Goal: Task Accomplishment & Management: Manage account settings

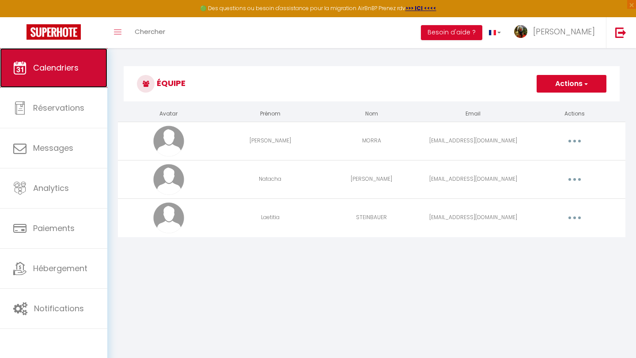
click at [73, 78] on link "Calendriers" at bounding box center [53, 68] width 107 height 40
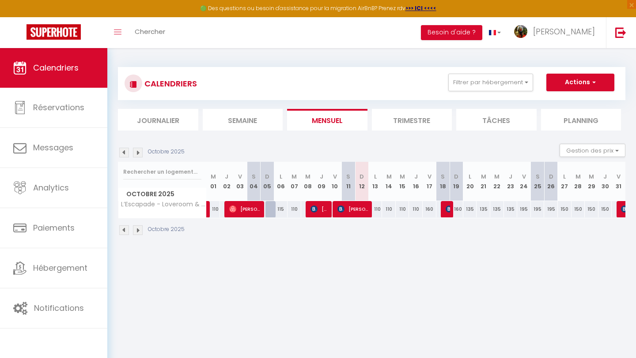
click at [273, 211] on div at bounding box center [272, 209] width 14 height 17
type input "115"
type input "Dim 05 Octobre 2025"
type input "Lun 06 Octobre 2025"
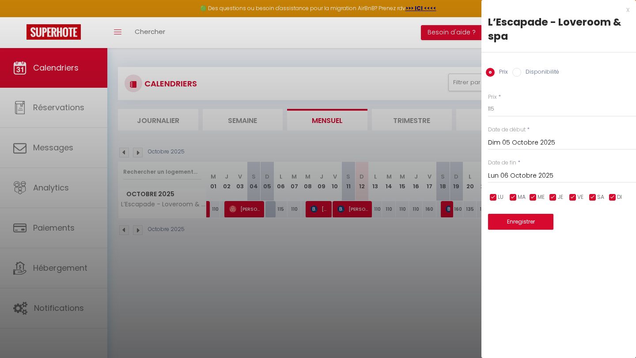
click at [269, 207] on div at bounding box center [318, 179] width 636 height 358
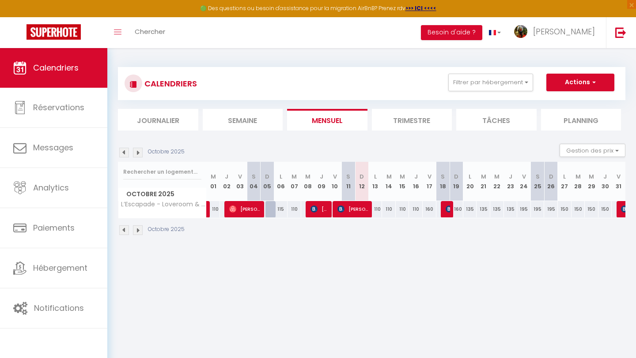
click at [270, 208] on div at bounding box center [272, 209] width 14 height 17
type input "115"
type input "Dim 05 Octobre 2025"
type input "Lun 06 Octobre 2025"
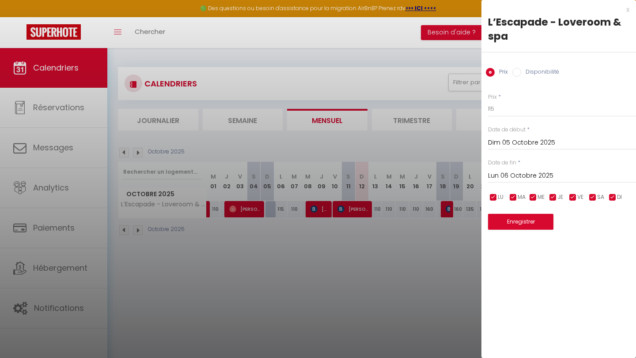
click at [546, 69] on label "Disponibilité" at bounding box center [540, 73] width 38 height 10
click at [521, 69] on input "Disponibilité" at bounding box center [516, 72] width 9 height 9
radio input "true"
radio input "false"
click at [513, 225] on button "Enregistrer" at bounding box center [520, 223] width 65 height 16
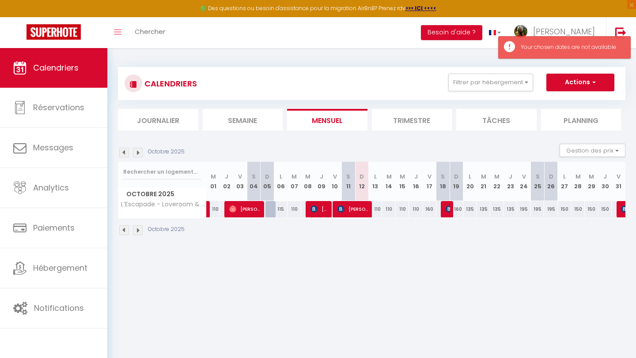
click at [270, 213] on div at bounding box center [272, 209] width 14 height 17
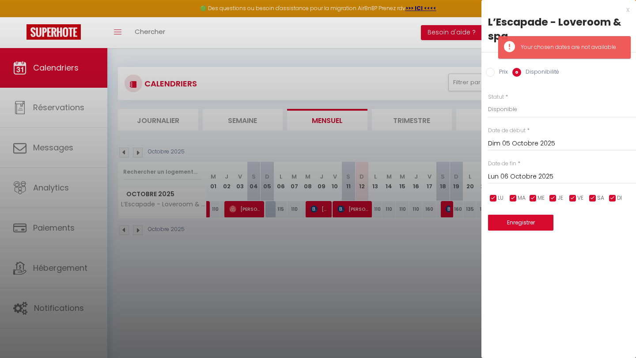
click at [532, 72] on label "Disponibilité" at bounding box center [540, 73] width 38 height 10
click at [521, 72] on input "Disponibilité" at bounding box center [516, 72] width 9 height 9
click at [518, 111] on select "Disponible Indisponible" at bounding box center [562, 109] width 148 height 17
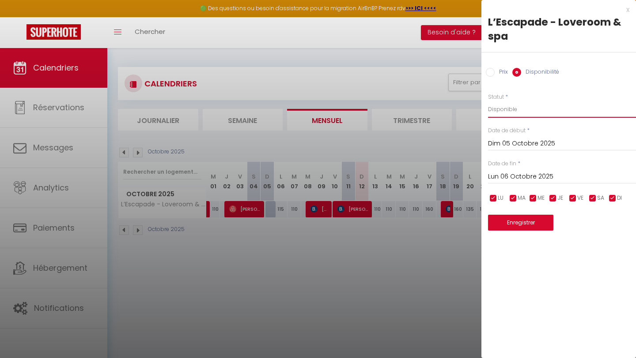
click at [488, 101] on select "Disponible Indisponible" at bounding box center [562, 109] width 148 height 17
click at [516, 108] on select "Disponible Indisponible" at bounding box center [562, 109] width 148 height 17
select select "1"
click at [488, 101] on select "Disponible Indisponible" at bounding box center [562, 109] width 148 height 17
click at [525, 226] on button "Enregistrer" at bounding box center [520, 223] width 65 height 16
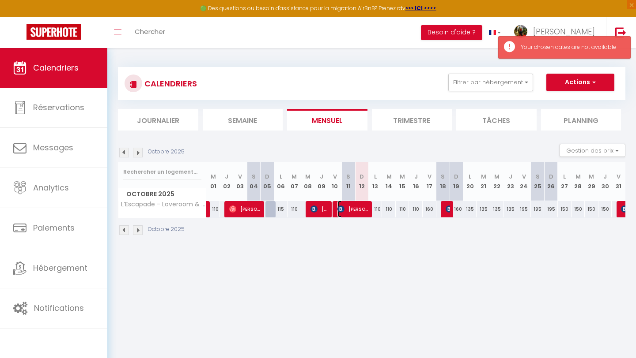
click at [363, 209] on span "[PERSON_NAME]" at bounding box center [353, 209] width 32 height 17
select select "OK"
select select "0"
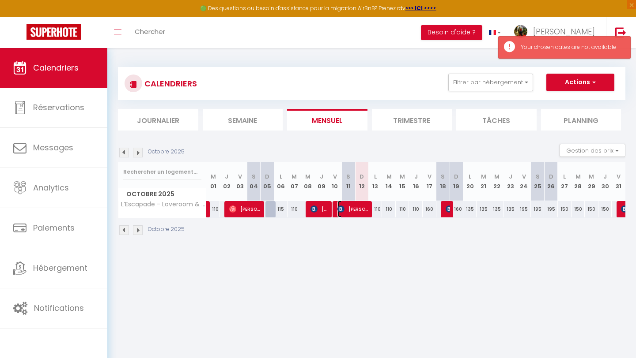
select select "1"
select select
select select "42021"
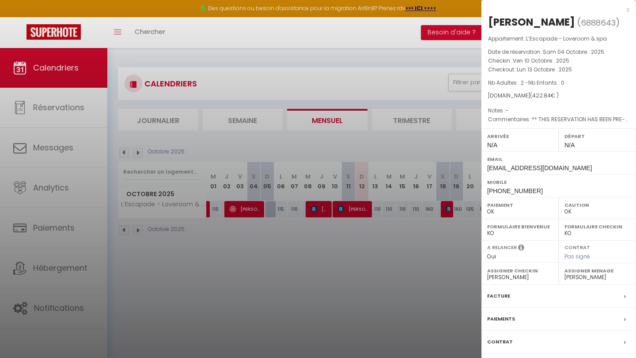
click at [586, 278] on select "- [PERSON_NAME] [PERSON_NAME] [PERSON_NAME]" at bounding box center [597, 278] width 66 height 8
select select "53800"
click at [564, 274] on select "- [PERSON_NAME] [PERSON_NAME] [PERSON_NAME]" at bounding box center [597, 278] width 66 height 8
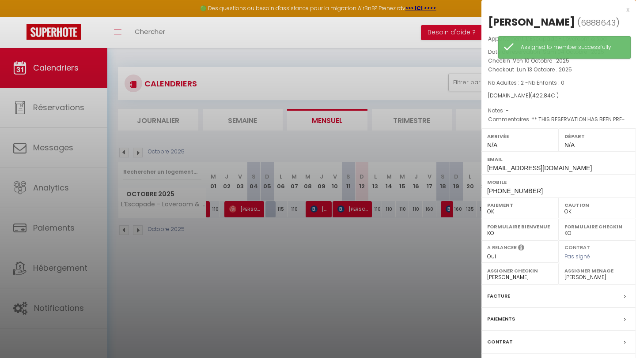
click at [445, 248] on div at bounding box center [318, 179] width 636 height 358
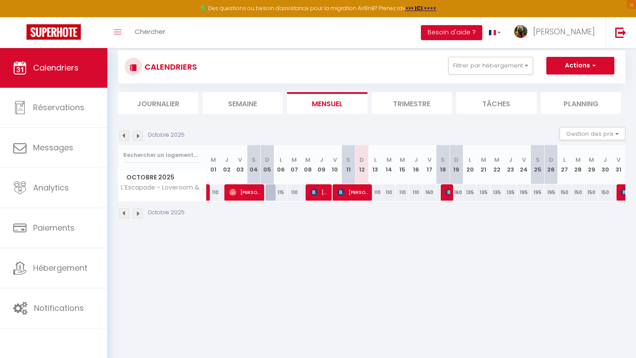
scroll to position [16, 0]
